Goal: Find specific page/section: Find specific page/section

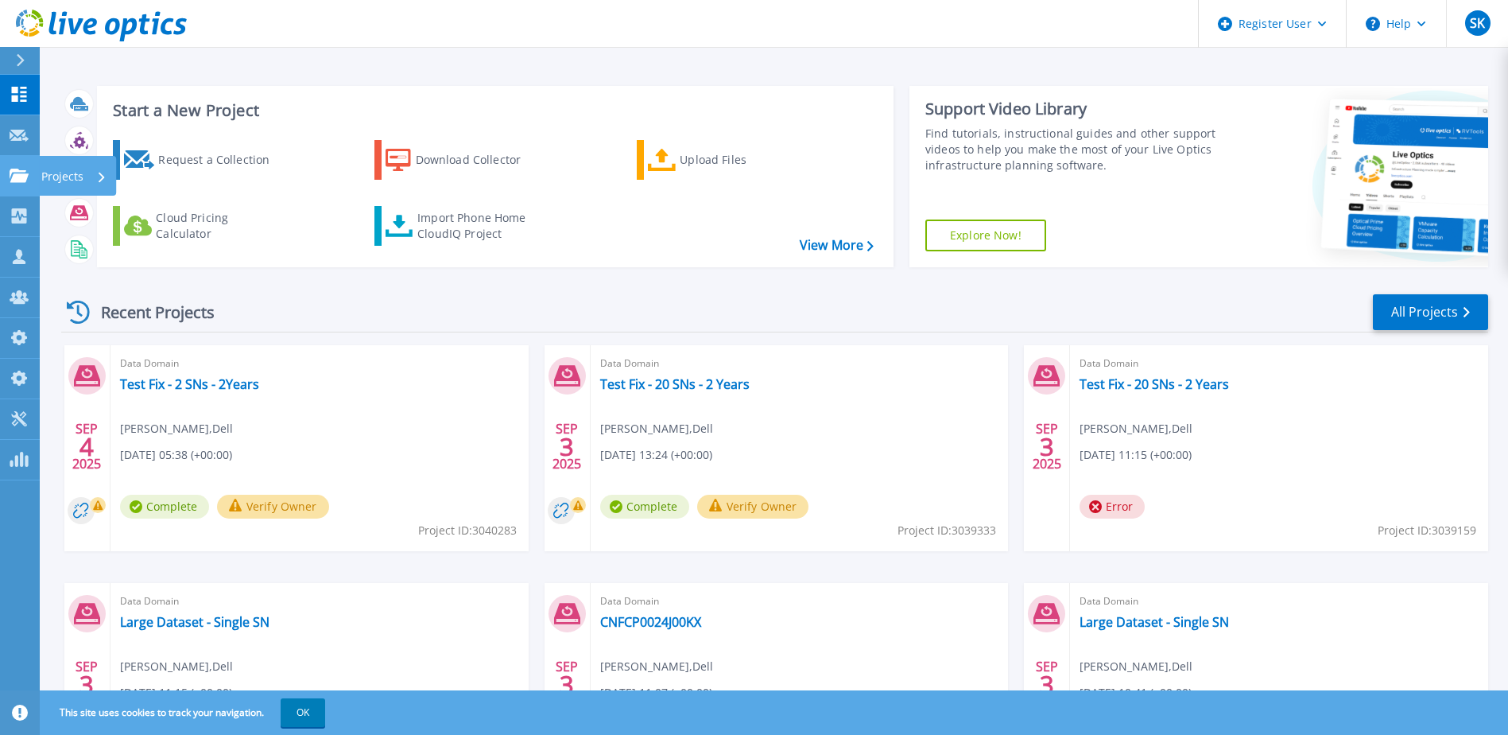
click at [17, 169] on icon at bounding box center [19, 176] width 19 height 14
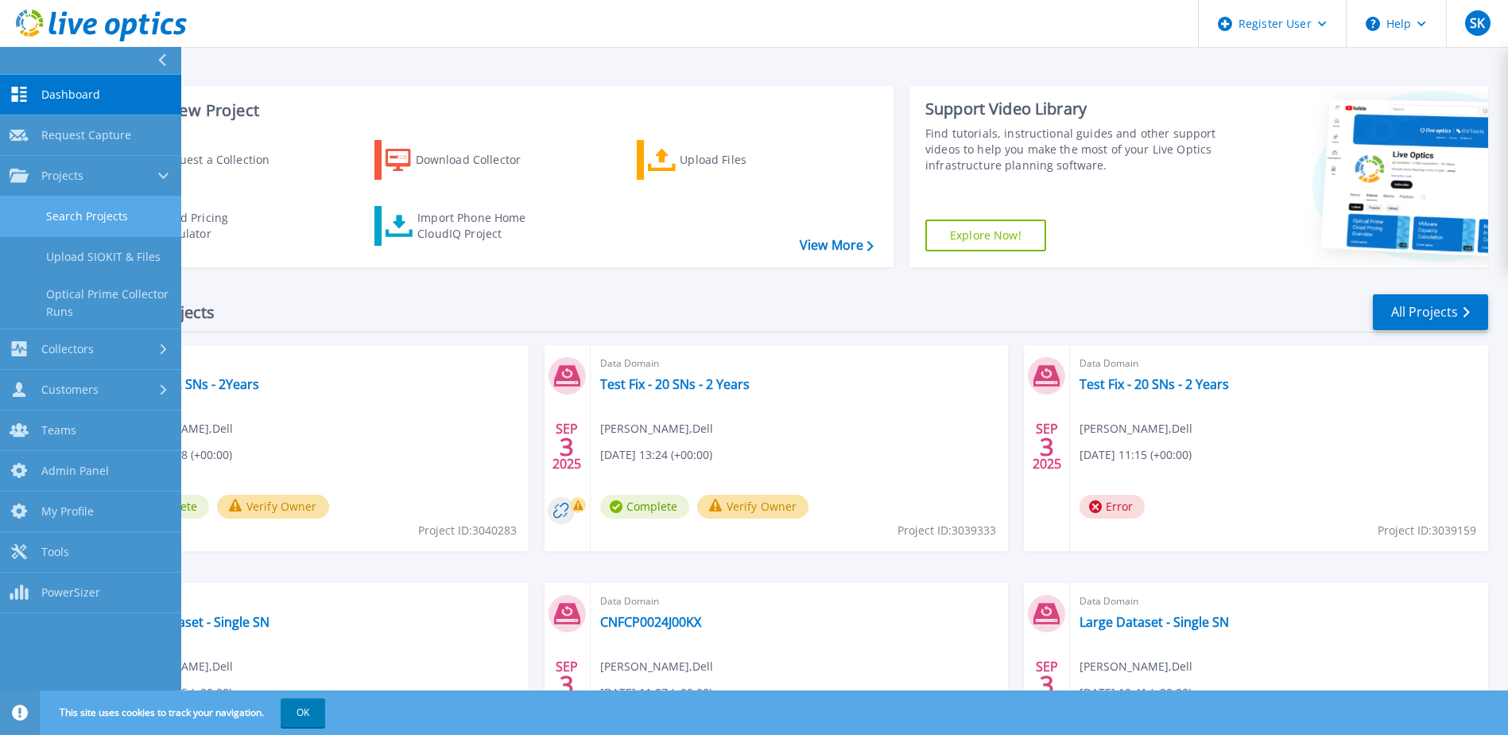
click at [73, 209] on link "Search Projects" at bounding box center [90, 216] width 181 height 41
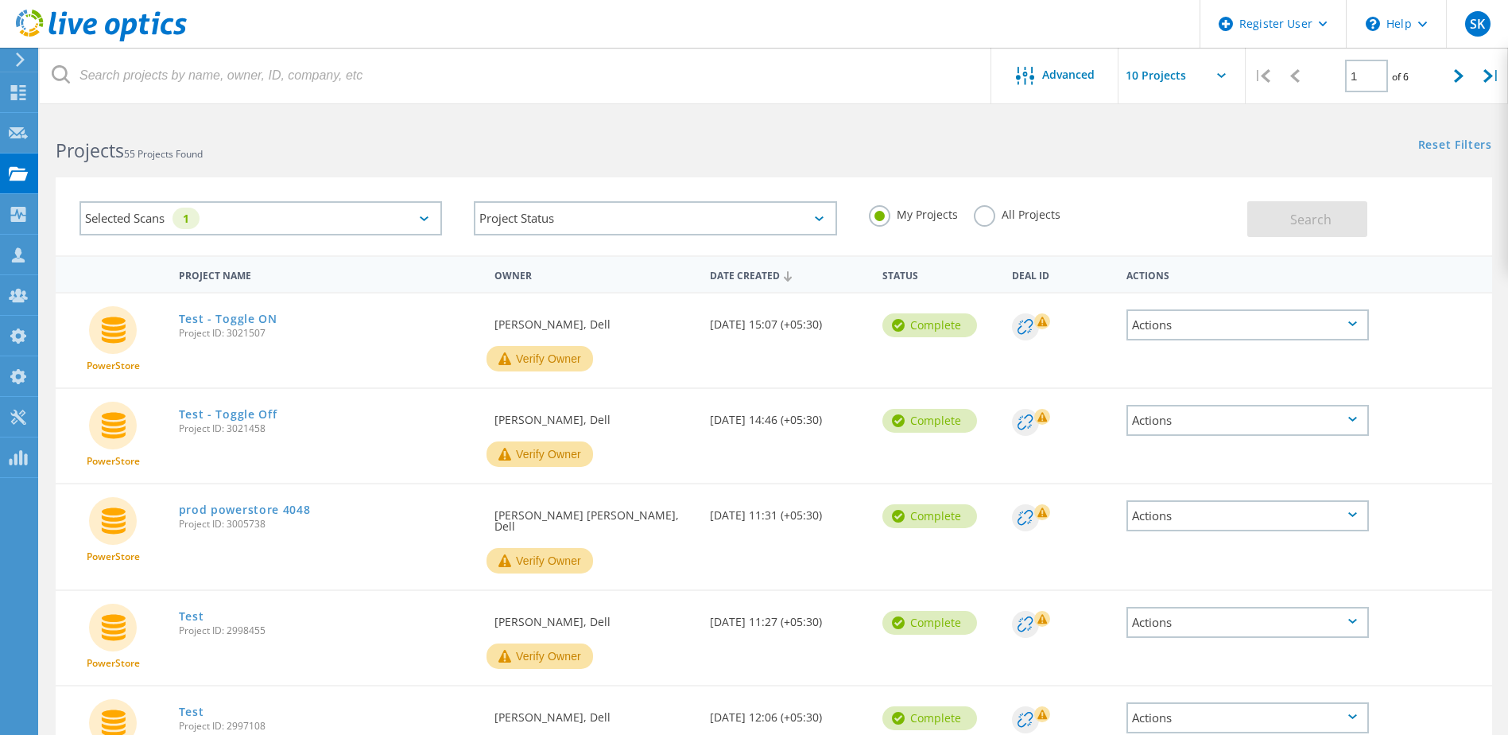
click at [983, 220] on label "All Projects" at bounding box center [1017, 212] width 87 height 15
click at [0, 0] on input "All Projects" at bounding box center [0, 0] width 0 height 0
click at [1331, 221] on button "Search" at bounding box center [1307, 219] width 120 height 36
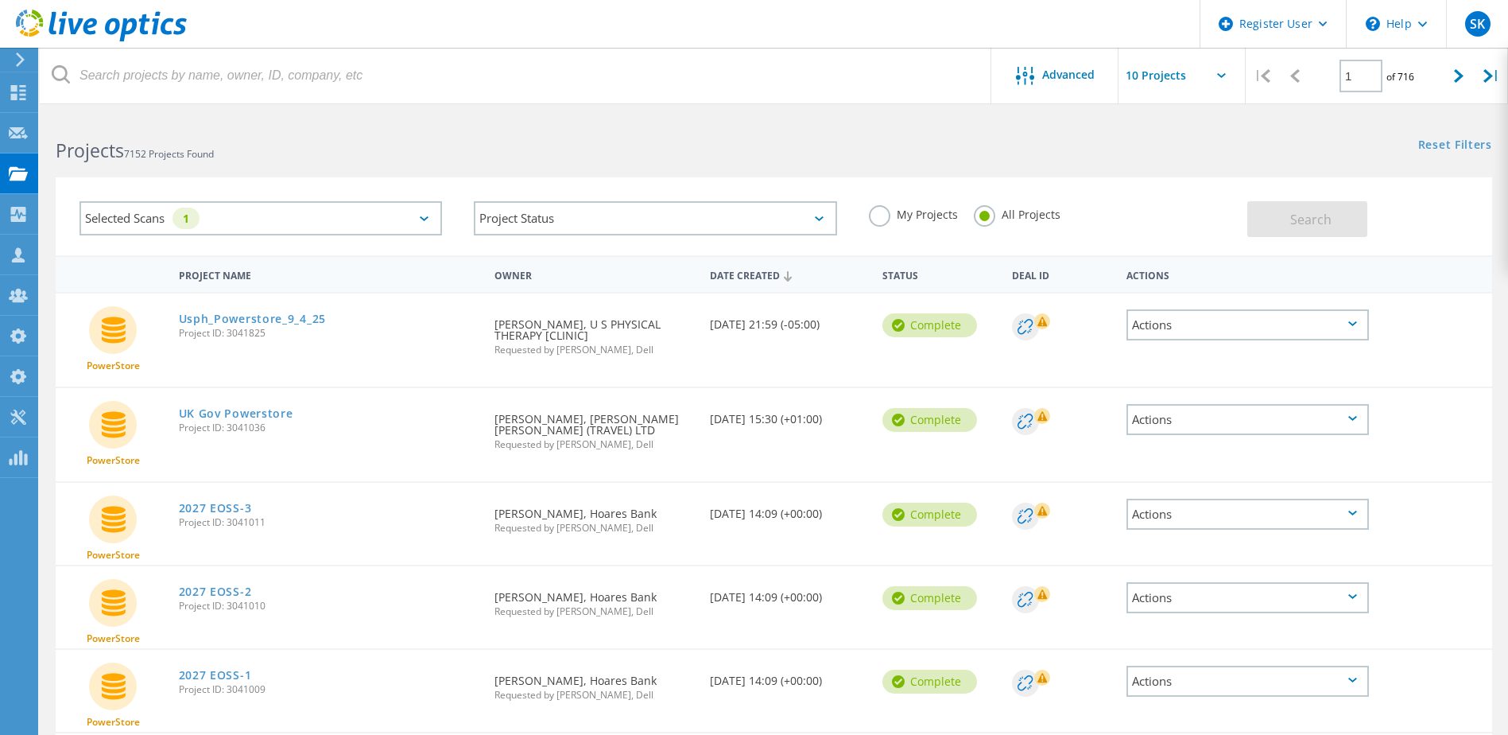
click at [348, 216] on div "Selected Scans 1" at bounding box center [260, 218] width 363 height 34
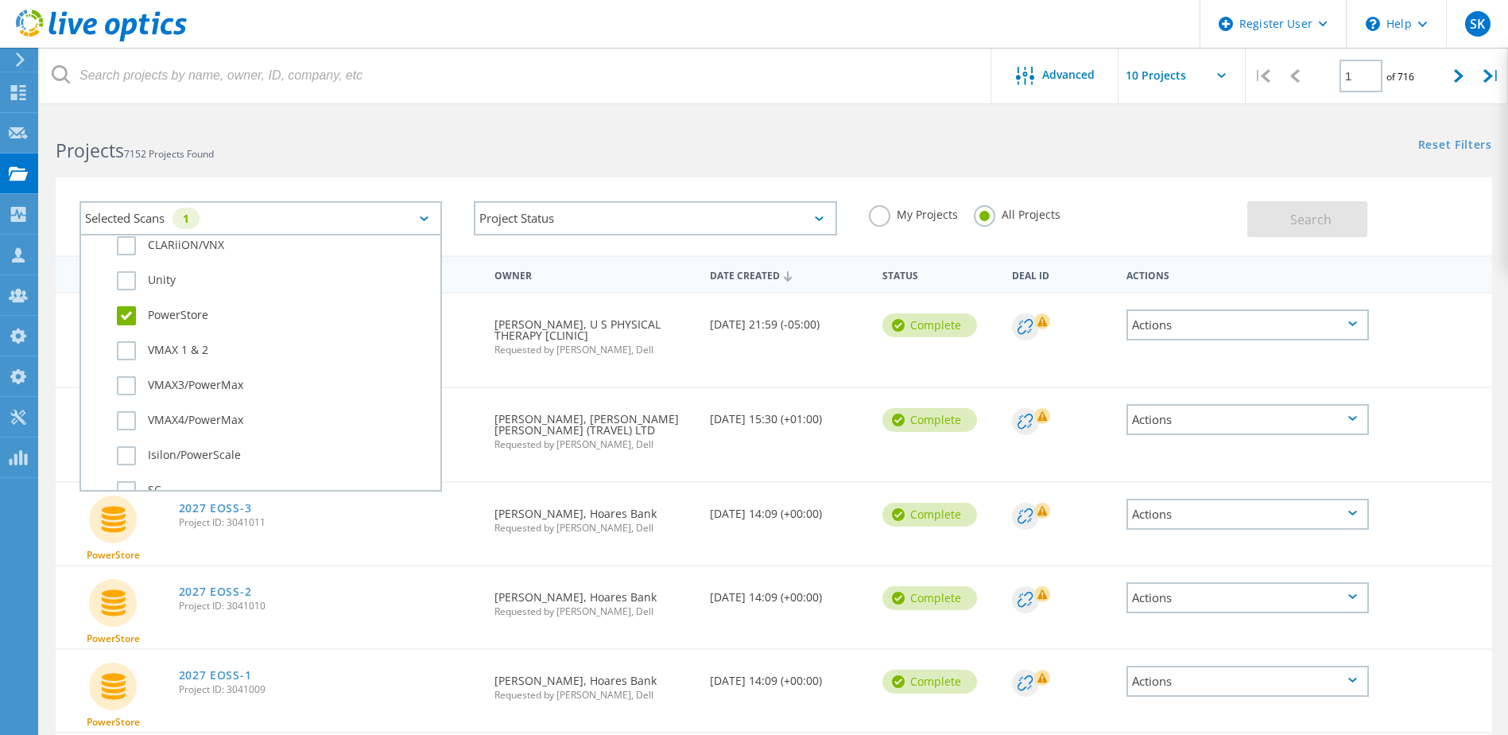
scroll to position [397, 0]
click at [180, 305] on label "PowerStore" at bounding box center [275, 309] width 316 height 19
click at [0, 0] on input "PowerStore" at bounding box center [0, 0] width 0 height 0
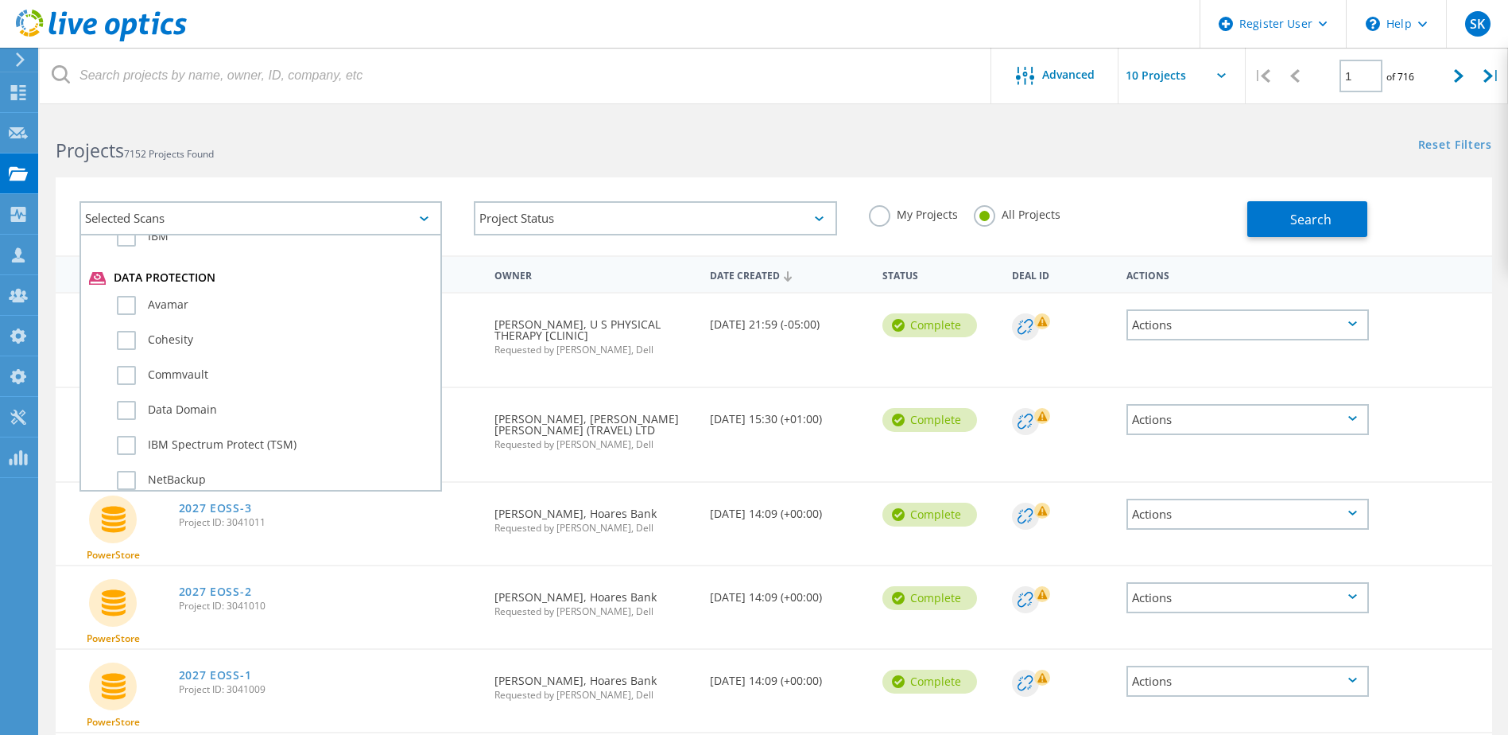
scroll to position [874, 0]
click at [184, 386] on label "Data Domain" at bounding box center [275, 390] width 316 height 19
click at [0, 0] on input "Data Domain" at bounding box center [0, 0] width 0 height 0
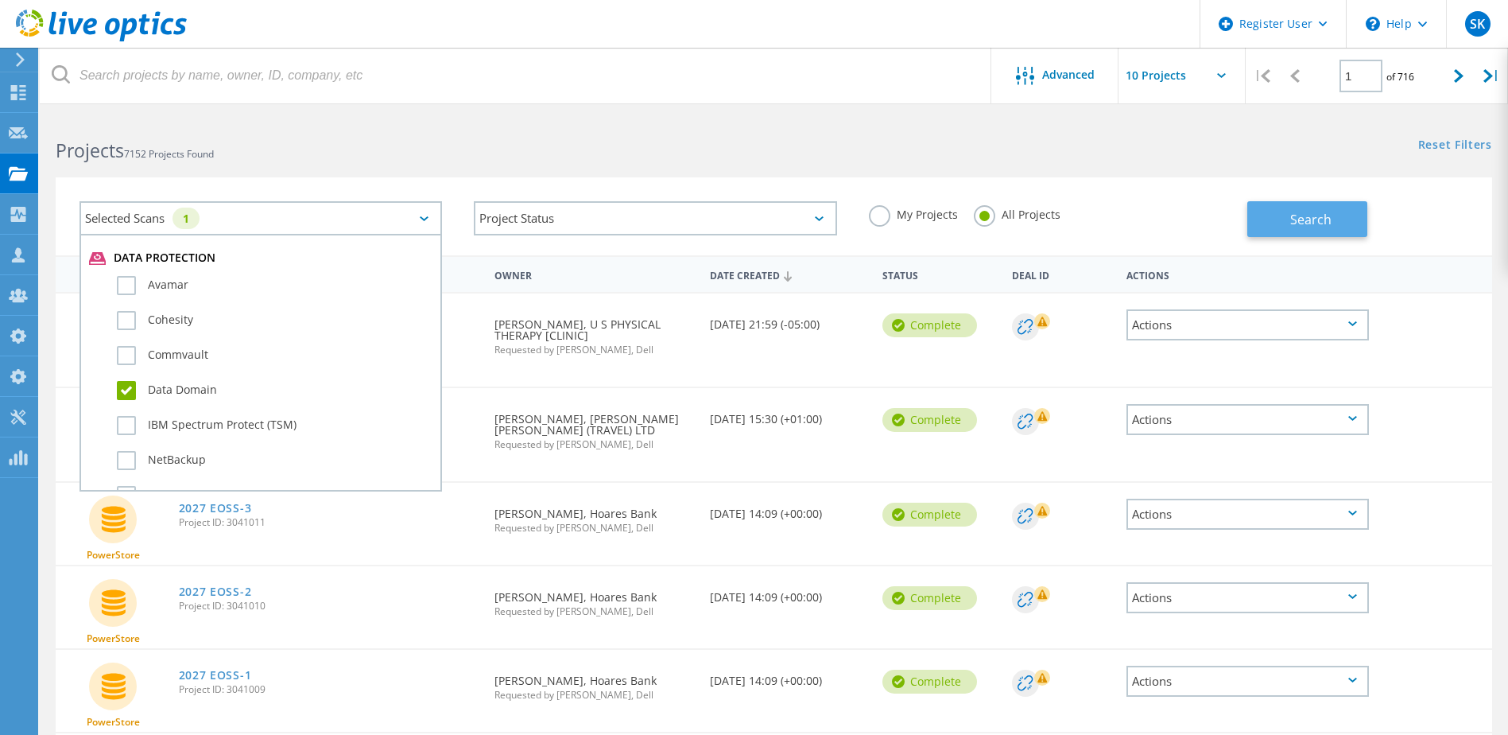
click at [1289, 214] on button "Search" at bounding box center [1307, 219] width 120 height 36
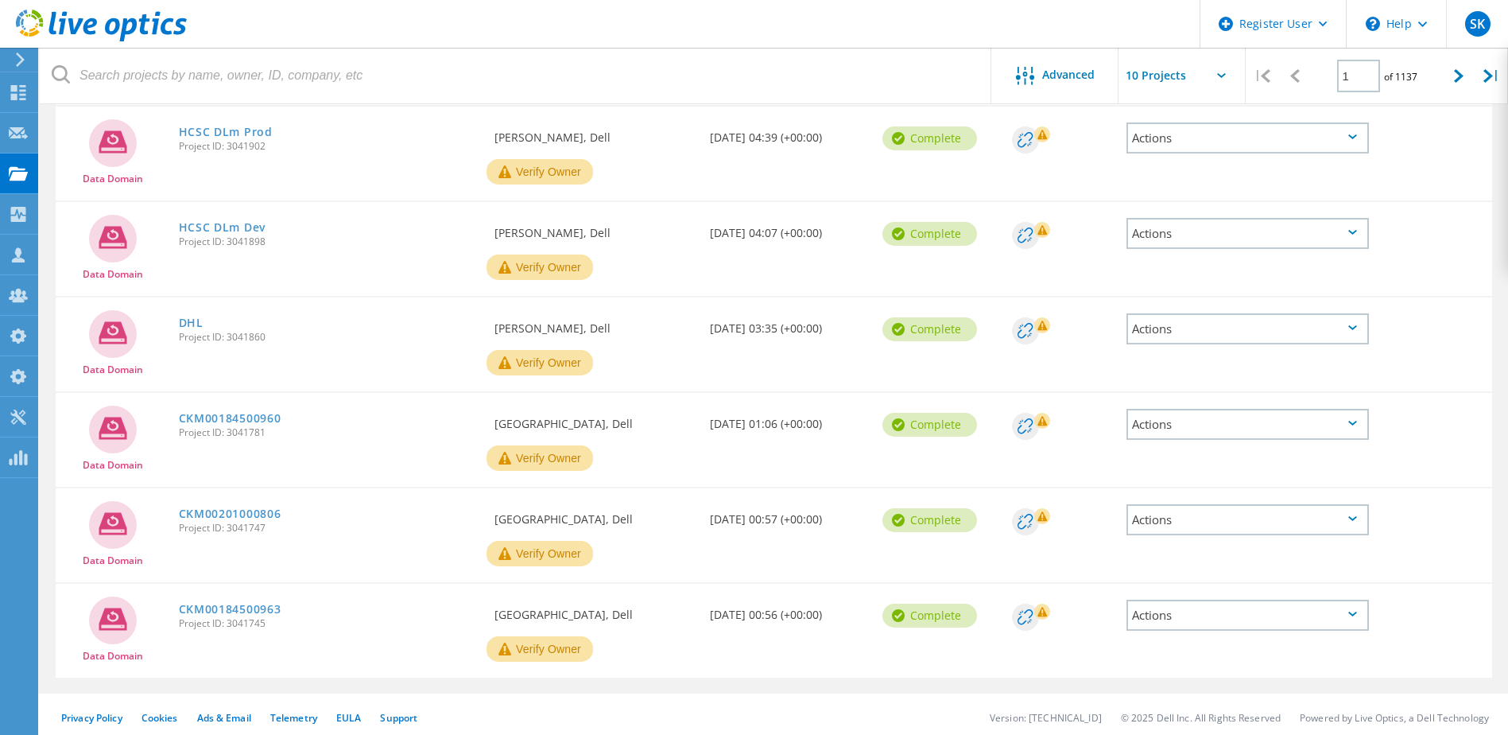
scroll to position [518, 0]
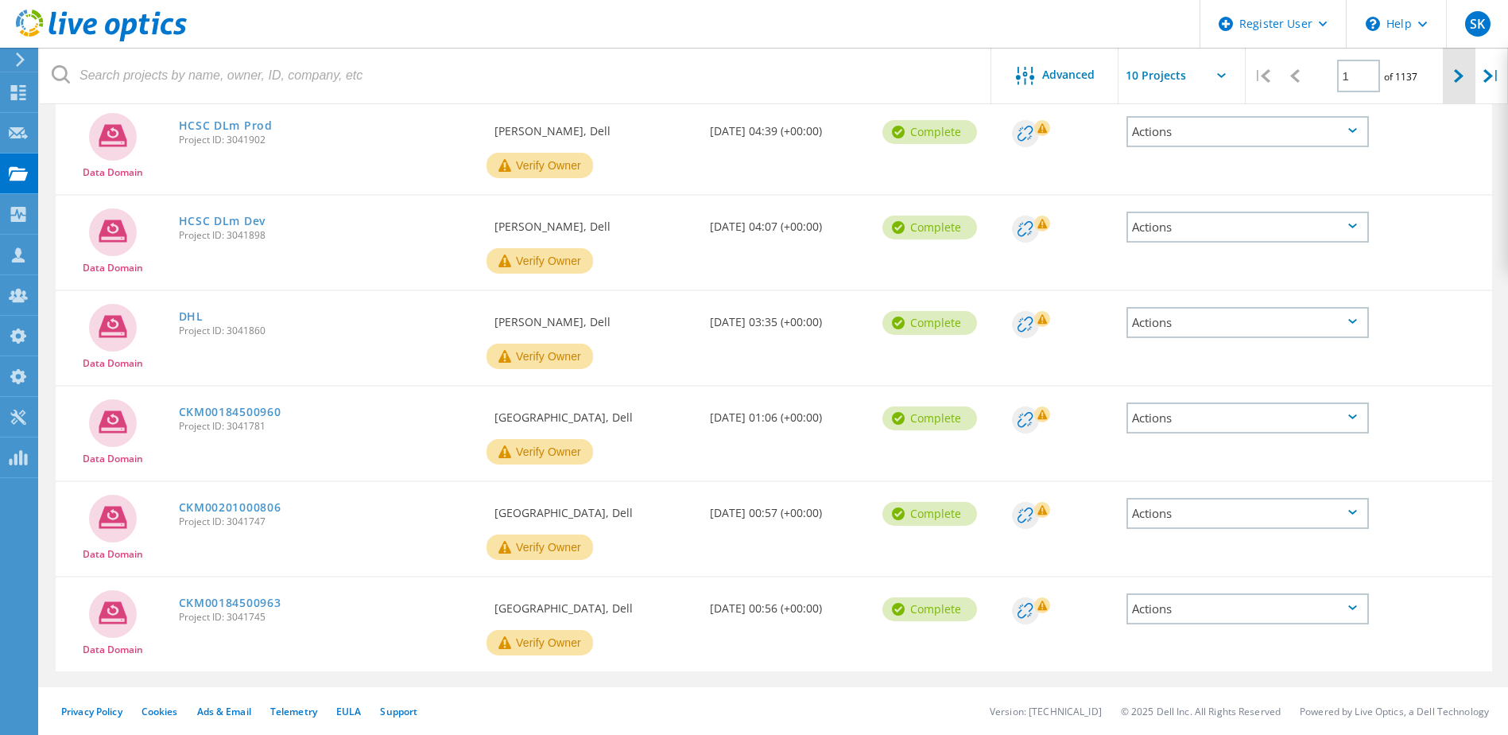
click at [1466, 85] on div at bounding box center [1459, 76] width 33 height 56
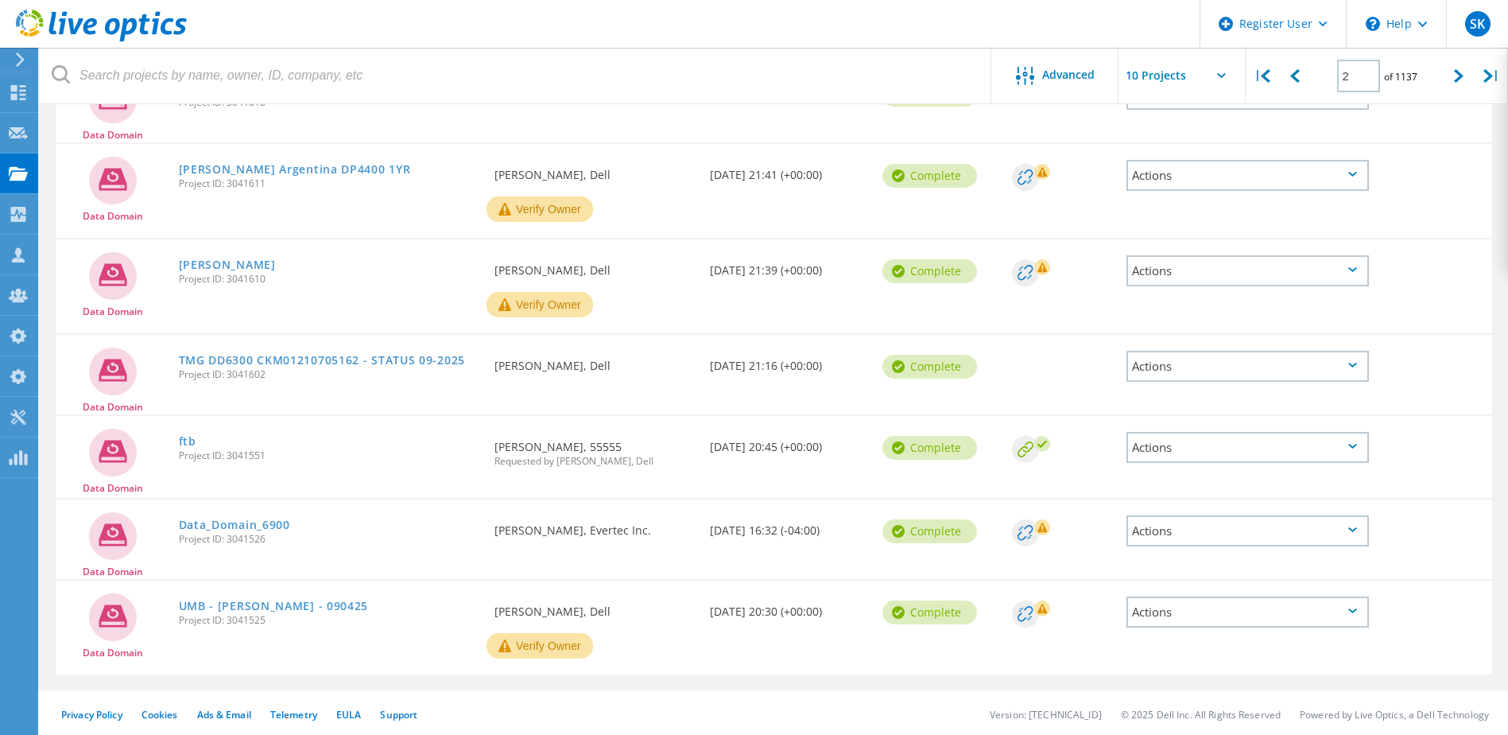
scroll to position [506, 0]
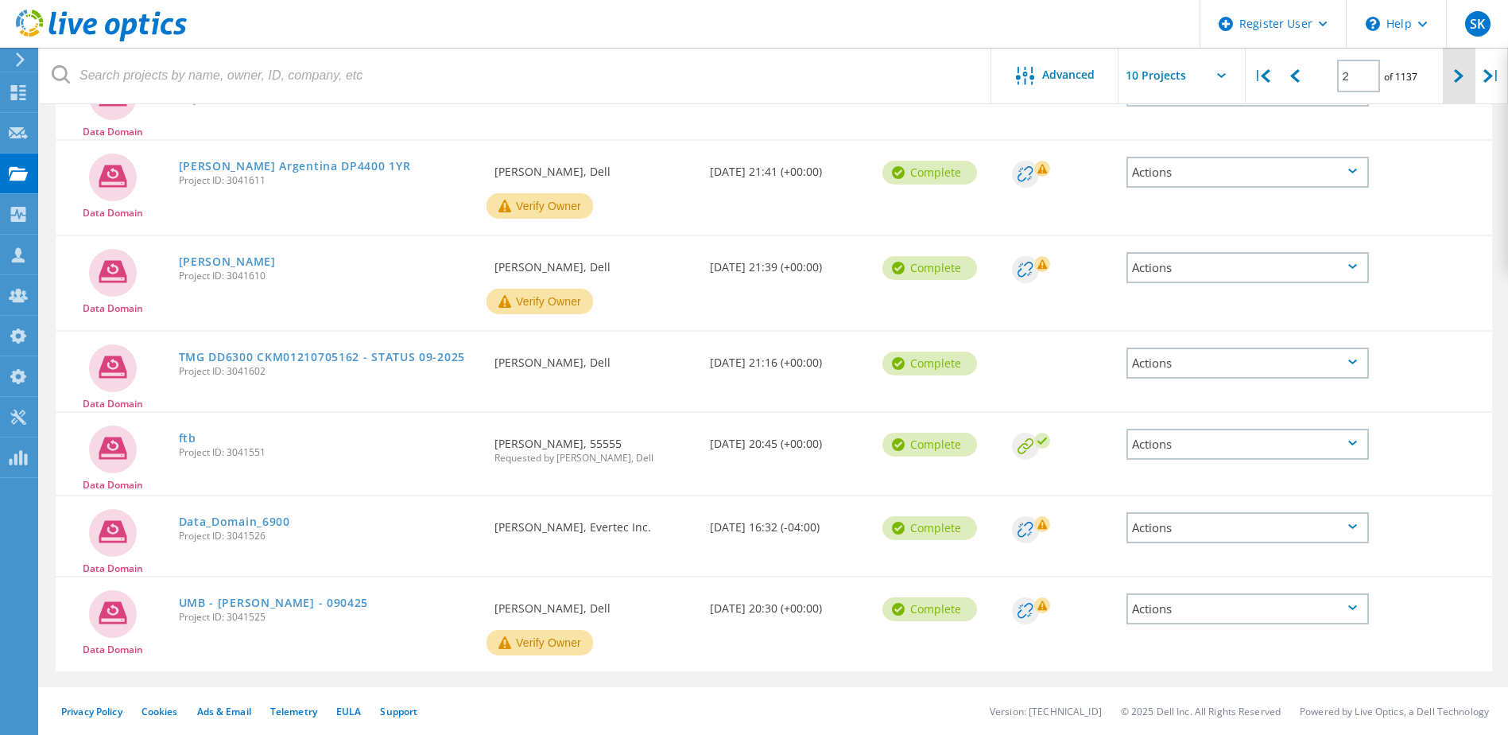
click at [1452, 79] on div at bounding box center [1459, 76] width 33 height 56
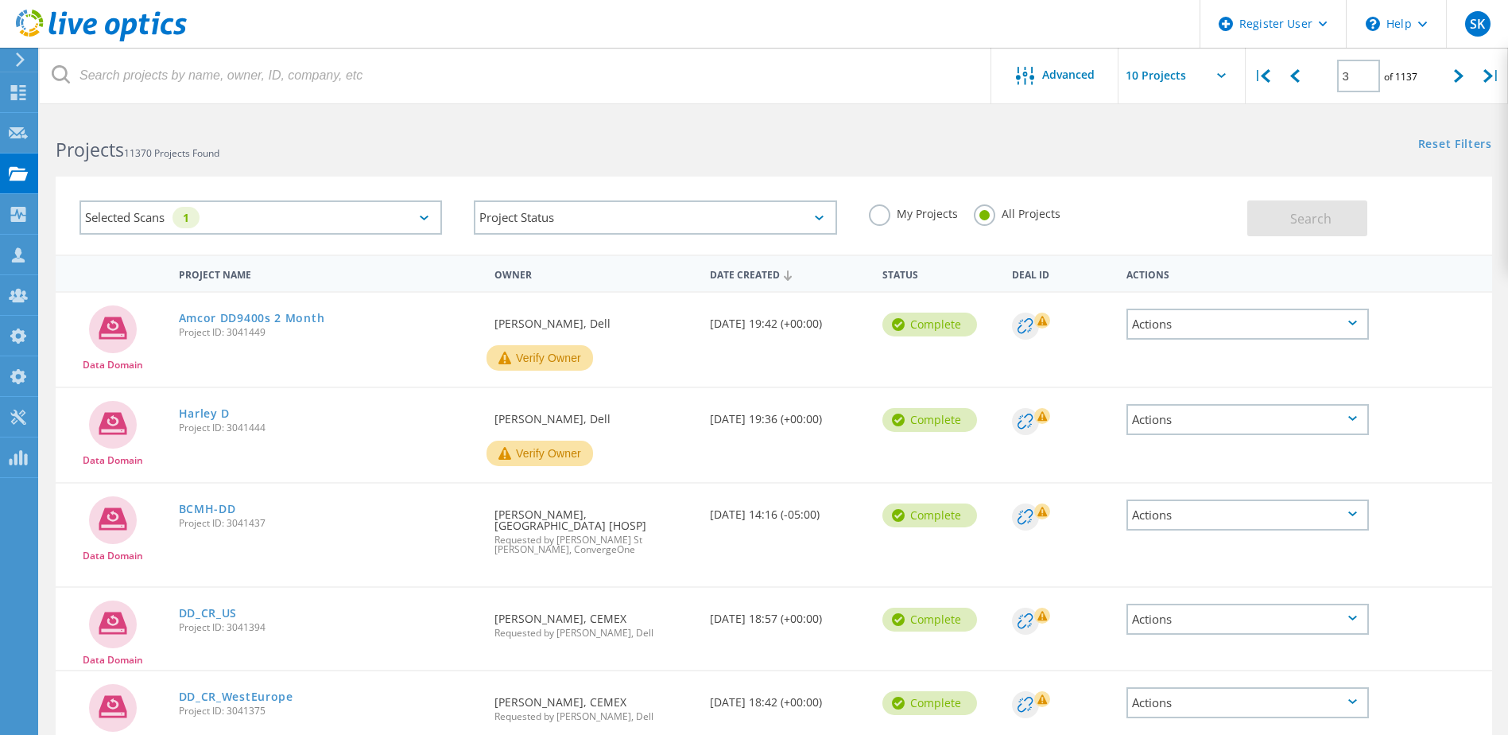
scroll to position [0, 0]
click at [1262, 83] on div "|" at bounding box center [1262, 76] width 33 height 56
type input "1"
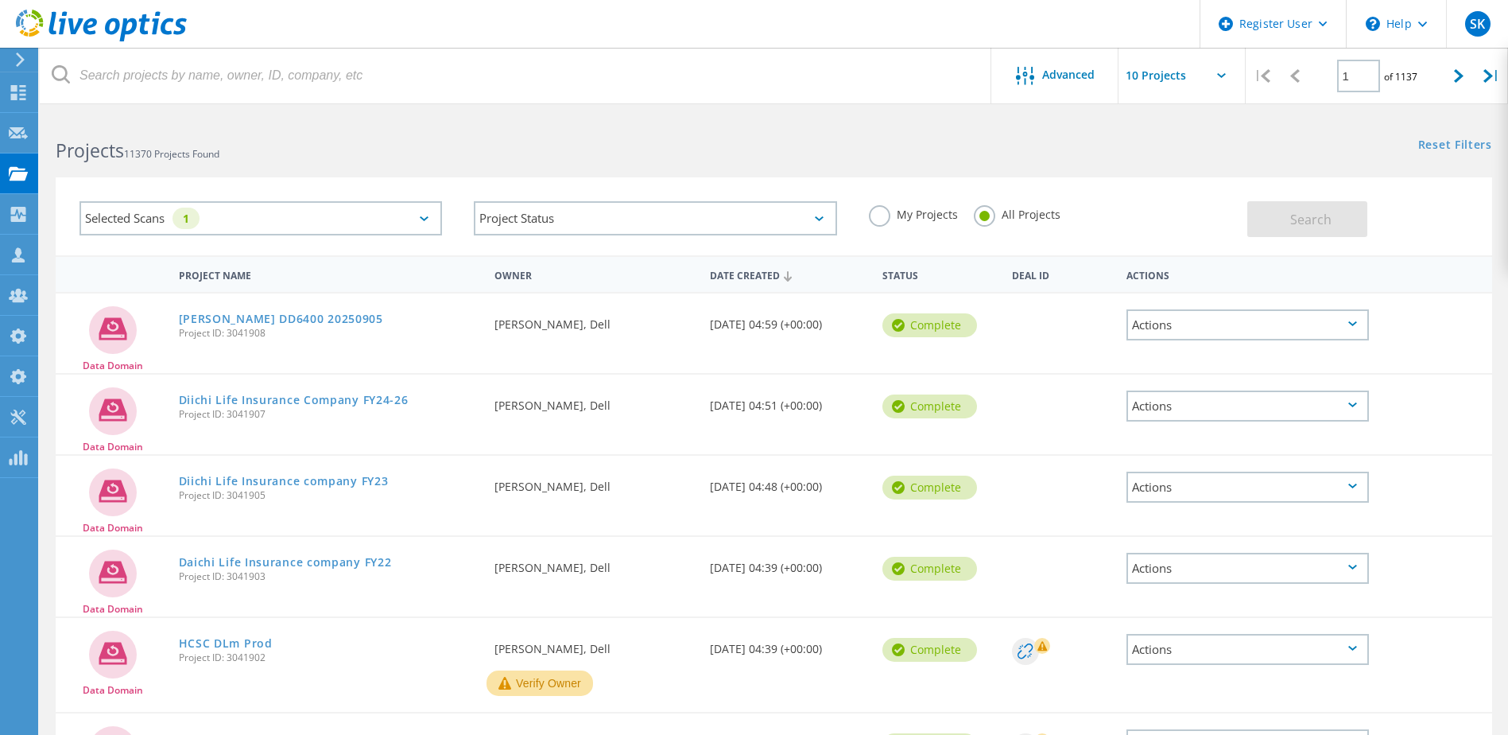
click at [418, 216] on div "Selected Scans 1" at bounding box center [260, 218] width 363 height 34
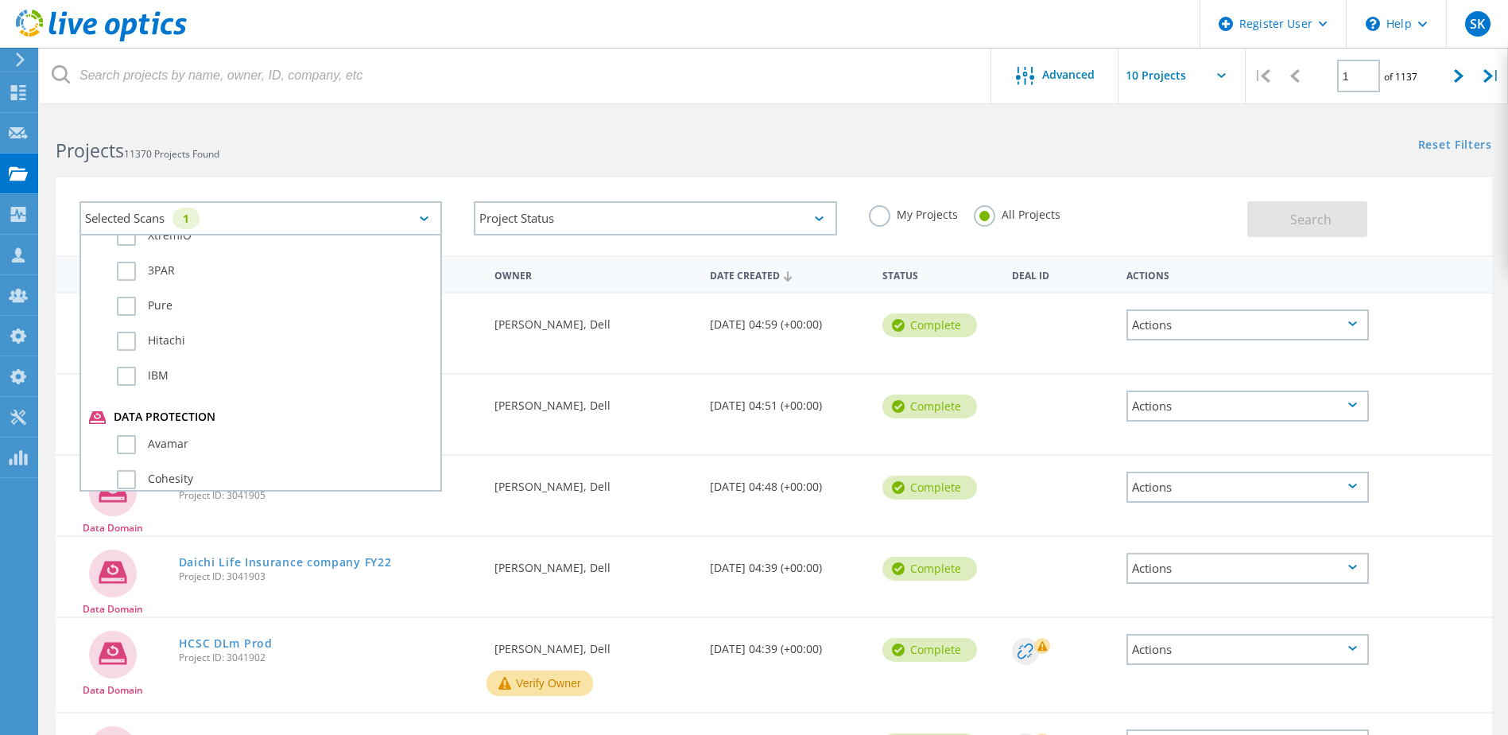
scroll to position [954, 0]
click at [160, 320] on label "Data Domain" at bounding box center [275, 310] width 316 height 19
click at [0, 0] on input "Data Domain" at bounding box center [0, 0] width 0 height 0
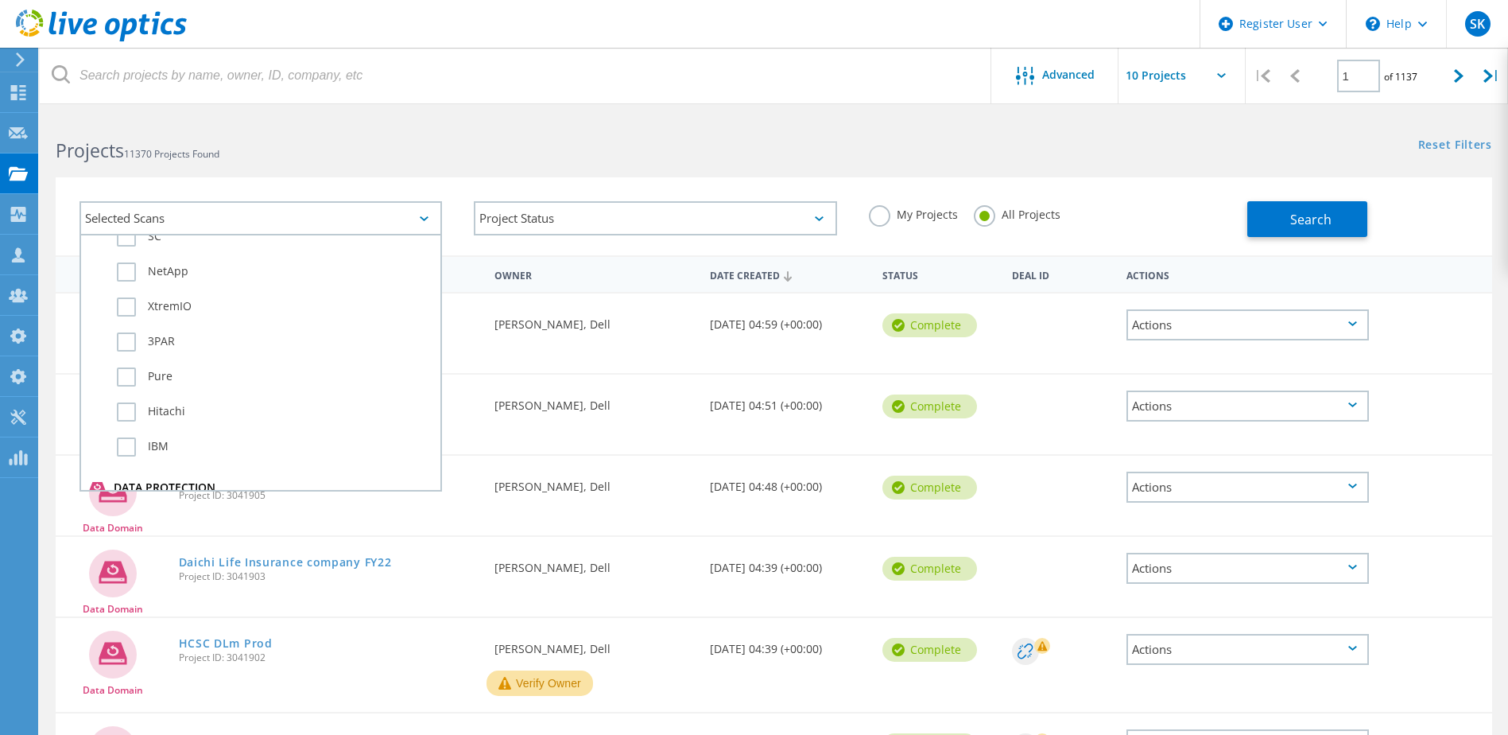
scroll to position [636, 0]
click at [166, 352] on label "3PAR" at bounding box center [275, 350] width 316 height 19
click at [0, 0] on input "3PAR" at bounding box center [0, 0] width 0 height 0
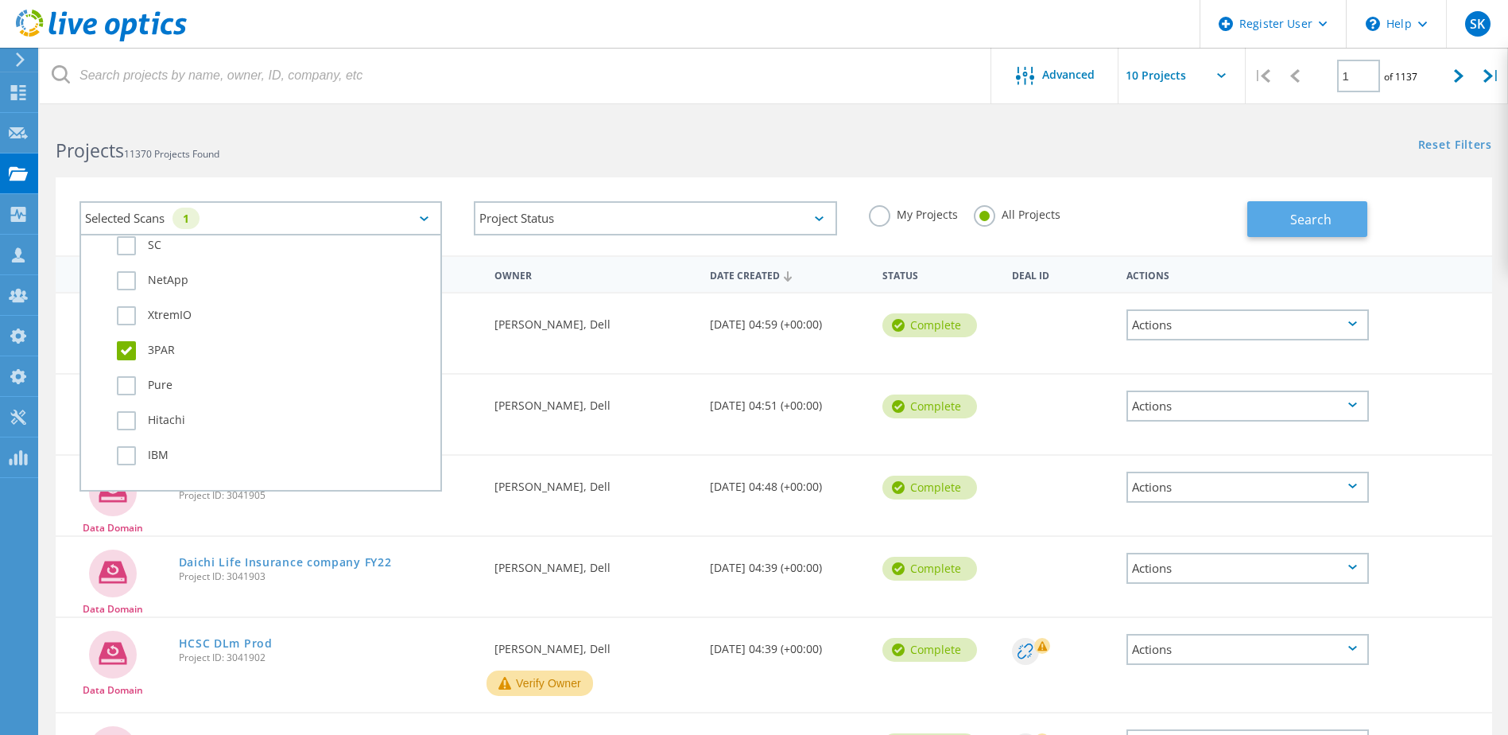
click at [1297, 211] on span "Search" at bounding box center [1310, 219] width 41 height 17
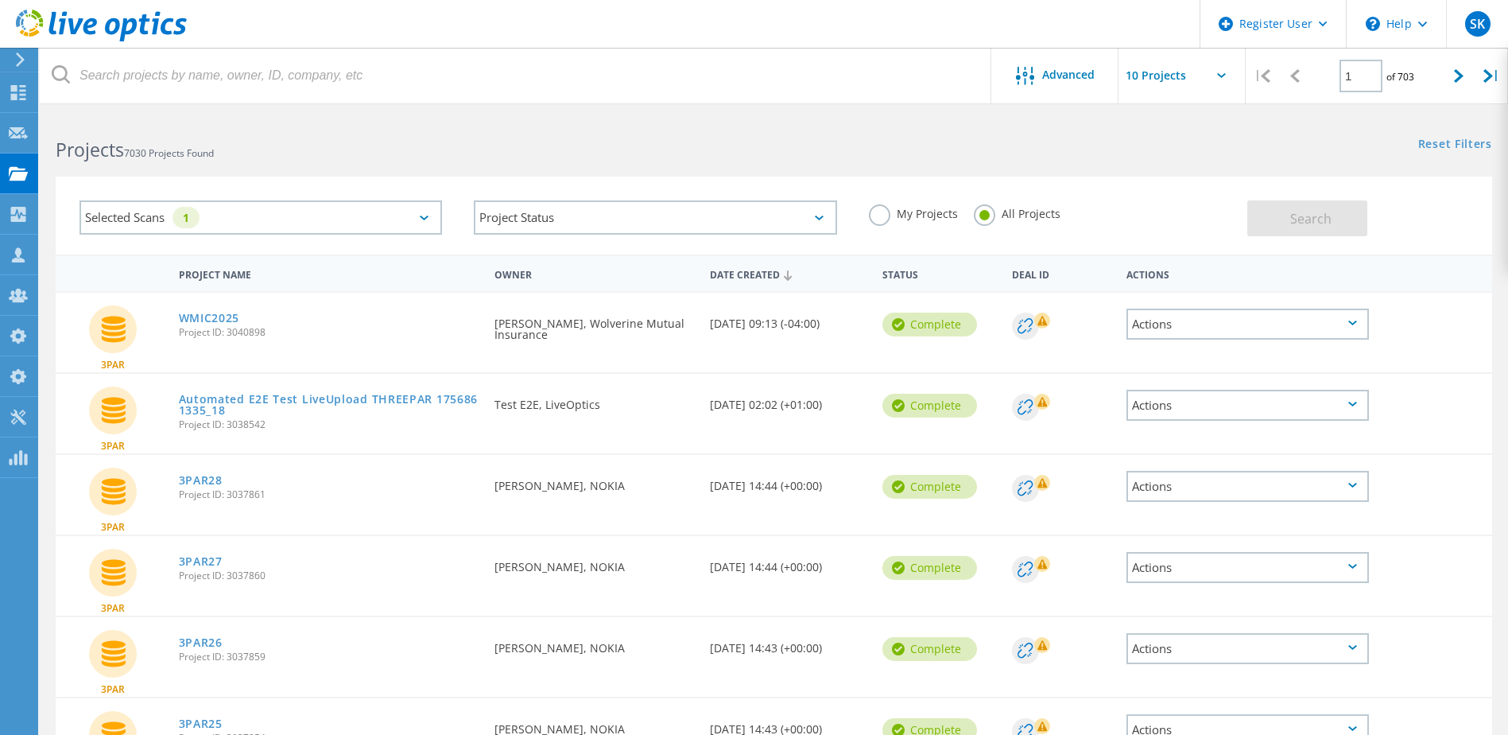
scroll to position [0, 0]
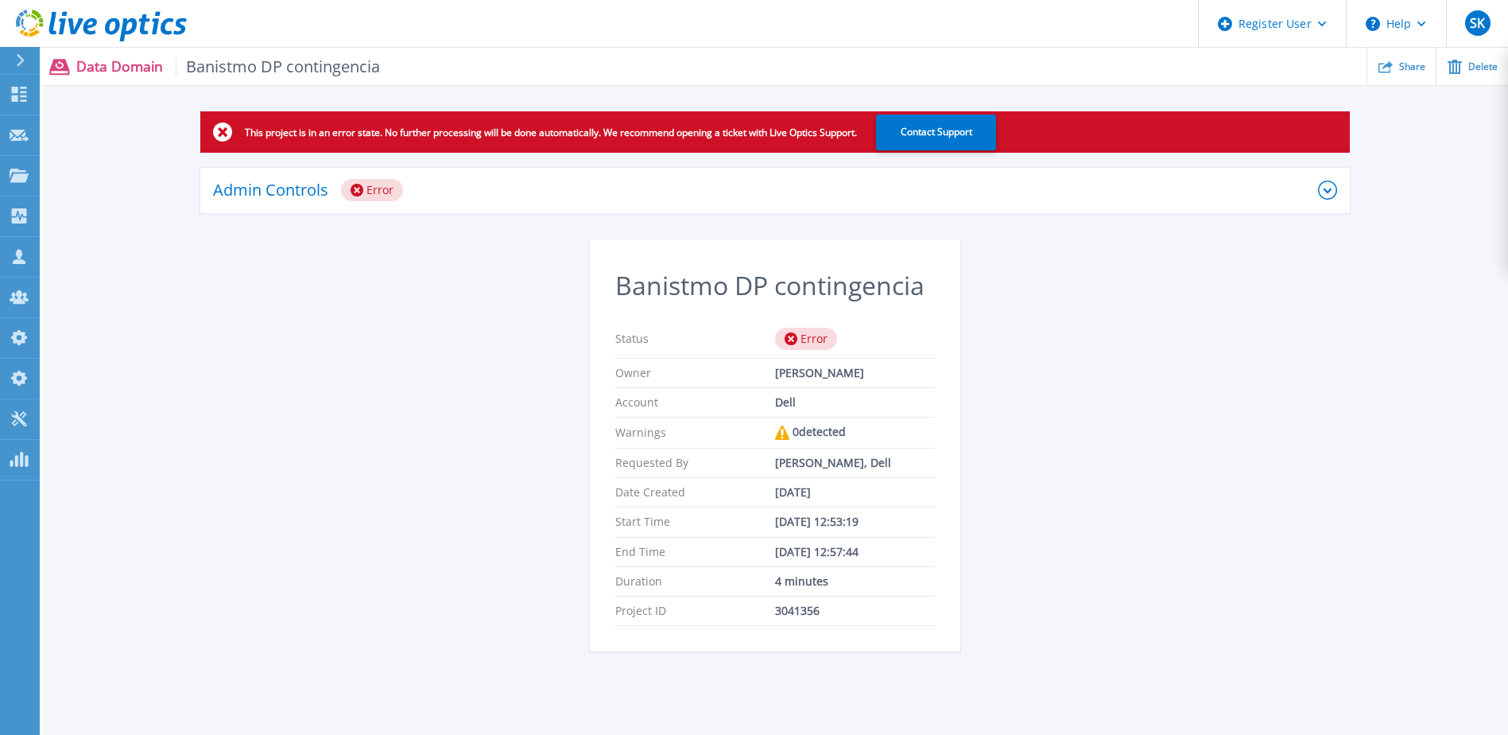
click at [550, 211] on div "Admin Controls Error" at bounding box center [775, 191] width 1150 height 46
